Goal: Task Accomplishment & Management: Complete application form

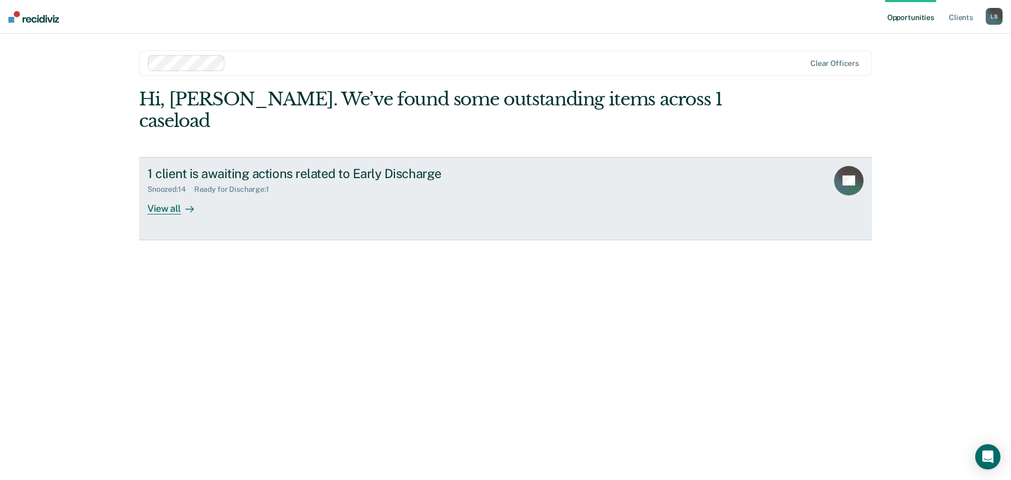
click at [179, 194] on div "View all" at bounding box center [176, 204] width 59 height 21
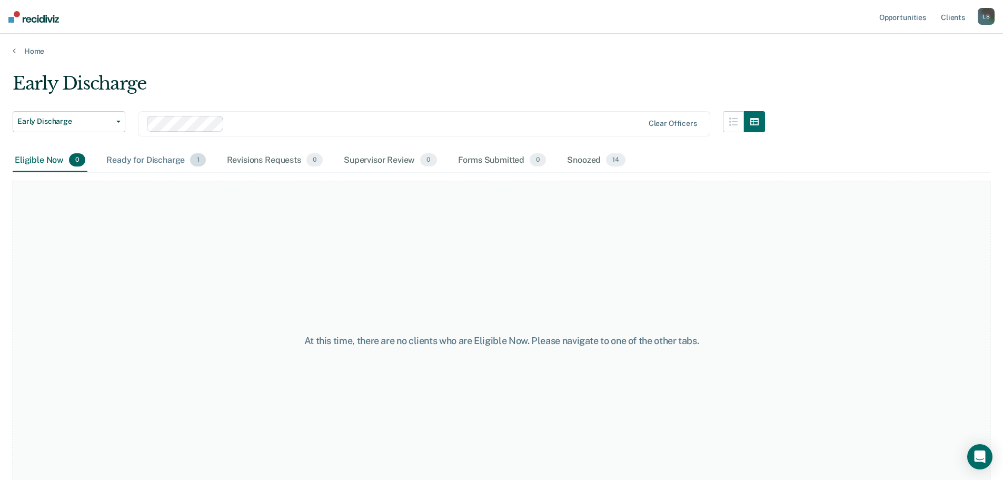
click at [144, 158] on div "Ready for Discharge 1" at bounding box center [155, 160] width 103 height 23
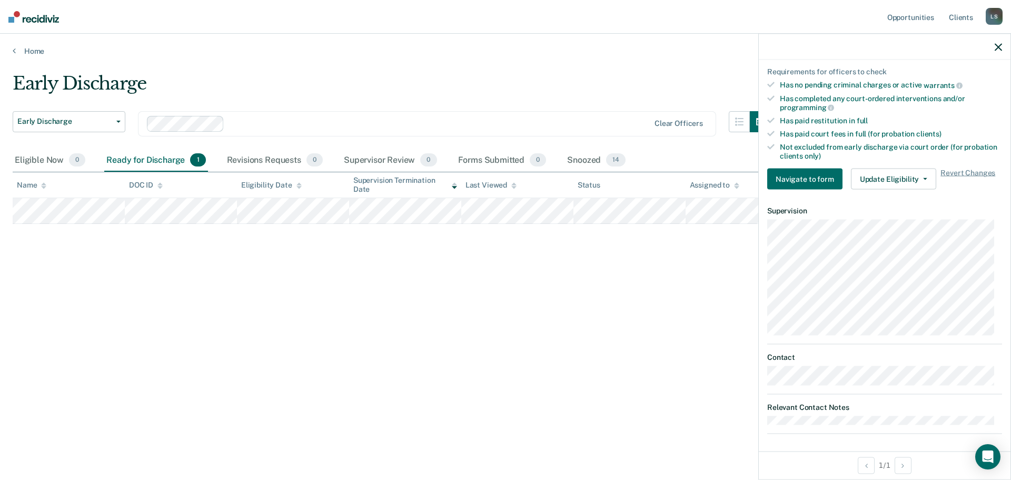
scroll to position [250, 0]
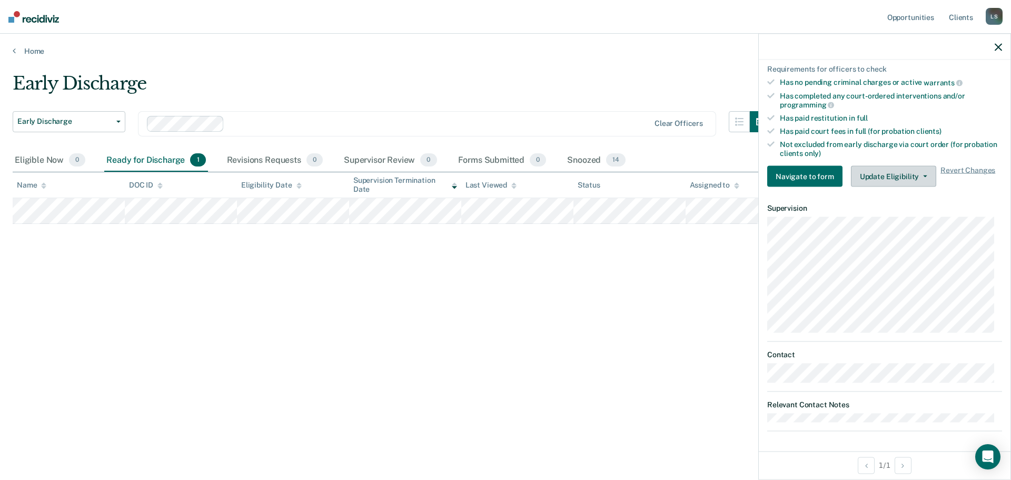
click at [910, 179] on button "Update Eligibility" at bounding box center [893, 176] width 85 height 21
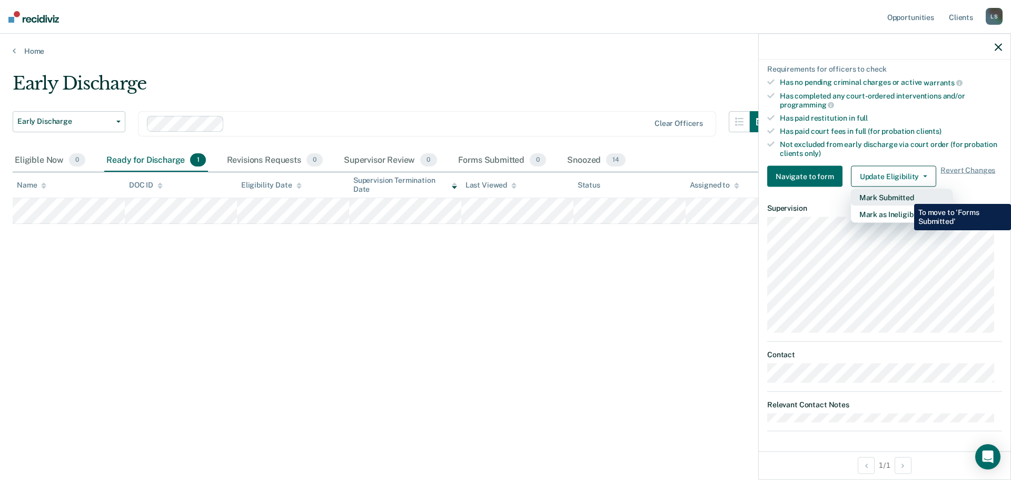
click at [906, 196] on button "Mark Submitted" at bounding box center [902, 197] width 102 height 17
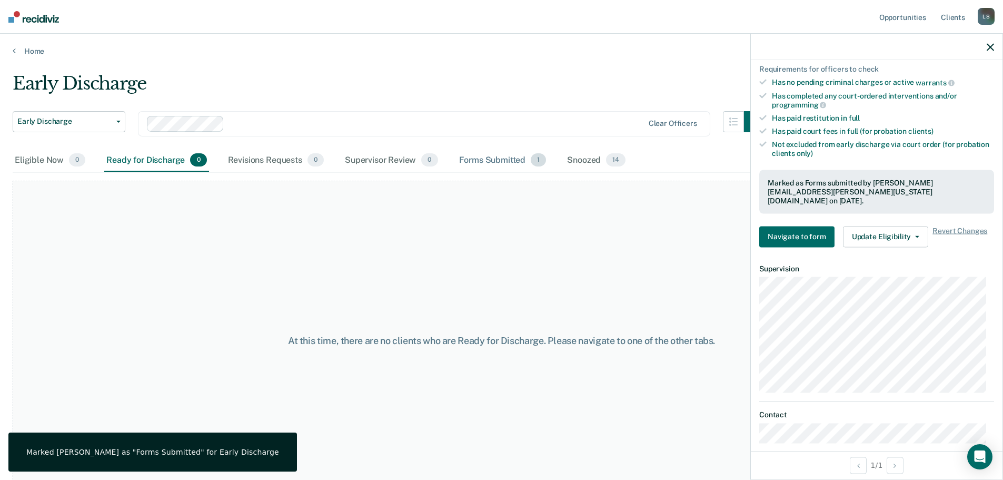
click at [480, 160] on div "Forms Submitted 1" at bounding box center [503, 160] width 92 height 23
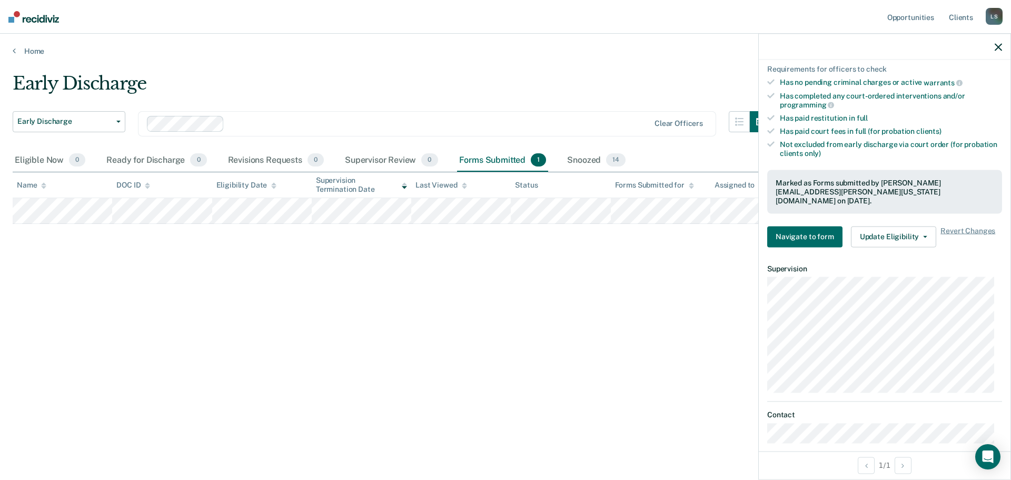
click at [604, 56] on main "Early Discharge Early Discharge Early Discharge Clear officers Eligible Now 0 R…" at bounding box center [505, 266] width 1011 height 421
click at [997, 46] on icon "button" at bounding box center [998, 46] width 7 height 7
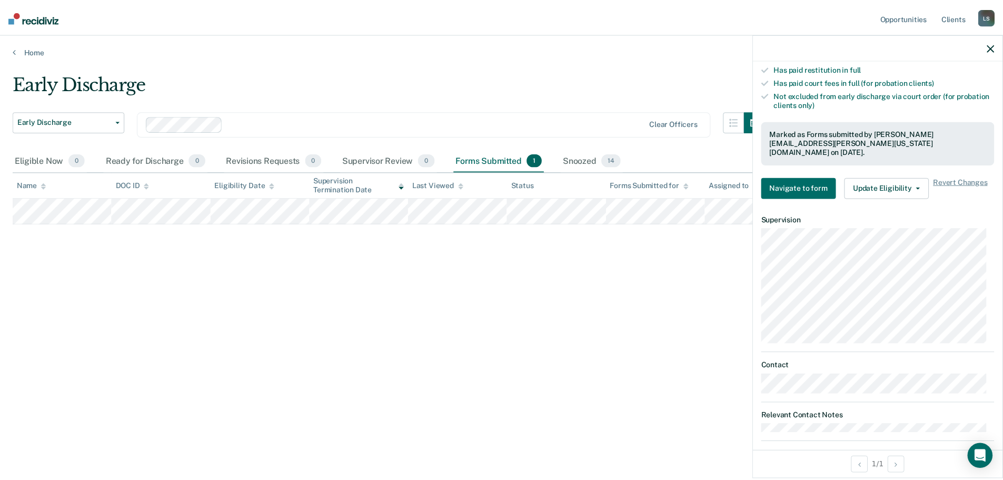
scroll to position [301, 0]
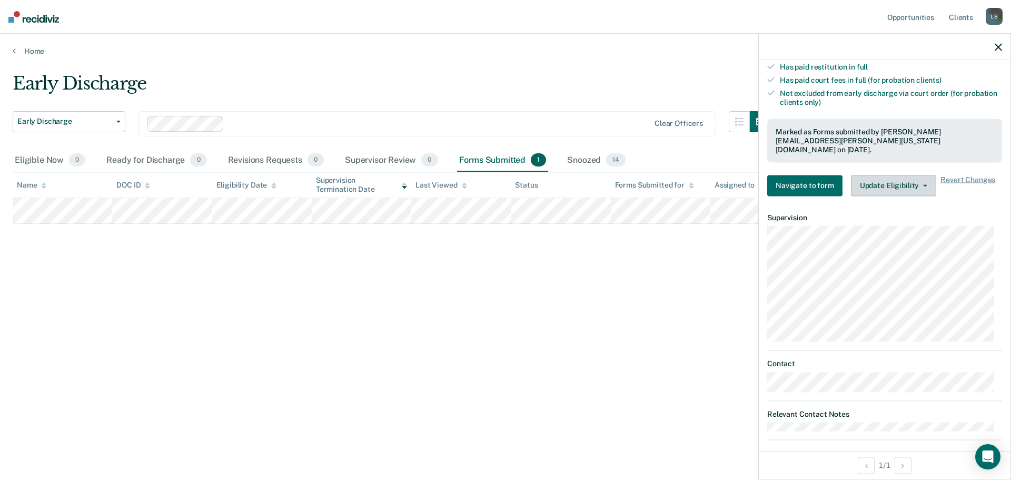
click at [918, 177] on button "Update Eligibility" at bounding box center [893, 185] width 85 height 21
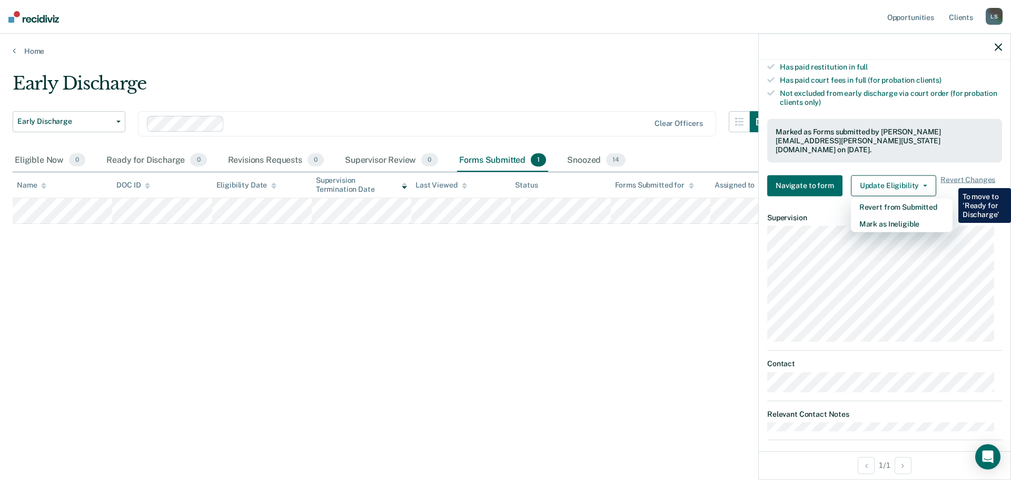
click at [596, 85] on div "Early Discharge" at bounding box center [392, 88] width 758 height 30
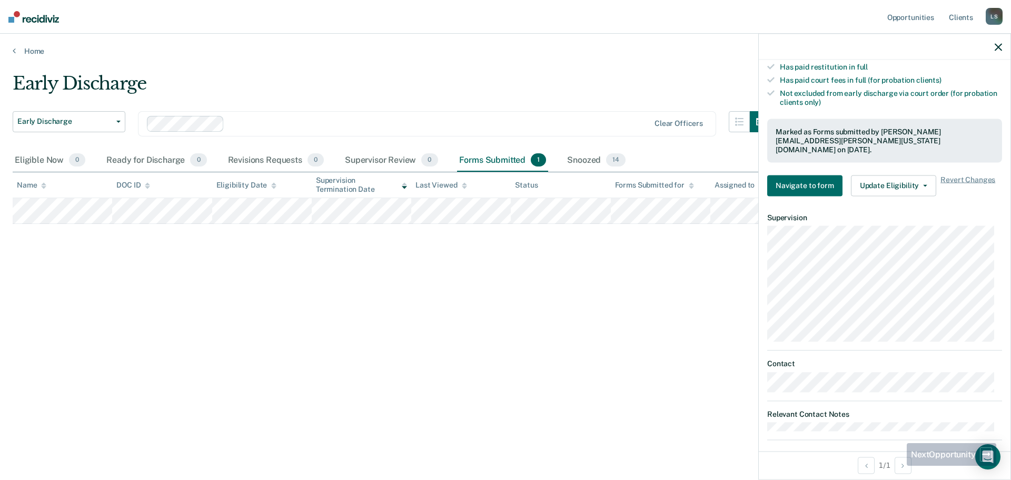
click at [548, 384] on div "Early Discharge Early Discharge Early Discharge Clear officers Eligible Now 0 R…" at bounding box center [506, 237] width 986 height 328
click at [539, 51] on link "Home" at bounding box center [506, 50] width 986 height 9
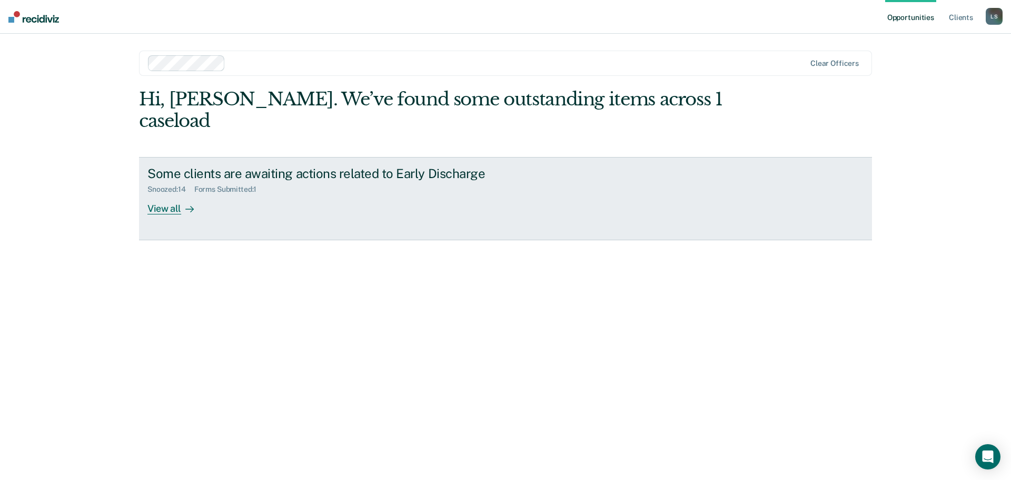
click at [192, 205] on icon at bounding box center [189, 209] width 8 height 8
